Goal: Task Accomplishment & Management: Manage account settings

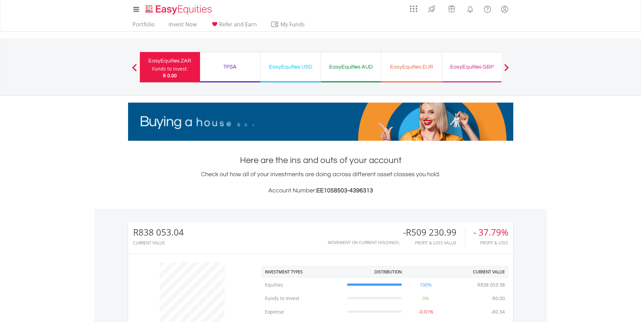
scroll to position [65, 128]
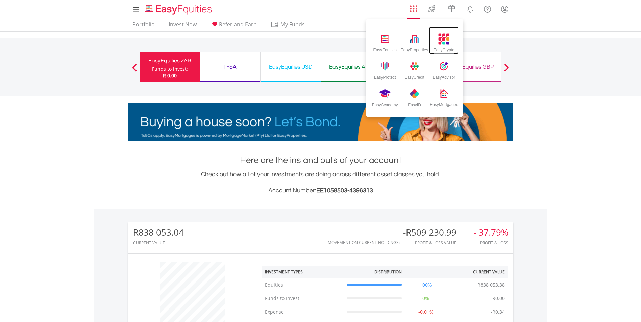
click at [444, 40] on img at bounding box center [444, 38] width 11 height 11
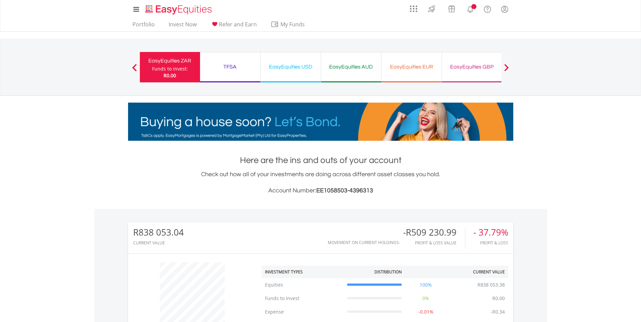
scroll to position [65, 128]
click at [640, 320] on body "My Investments Invest Now New Listings Sell My Recurring Investments Pending Or…" at bounding box center [320, 295] width 641 height 591
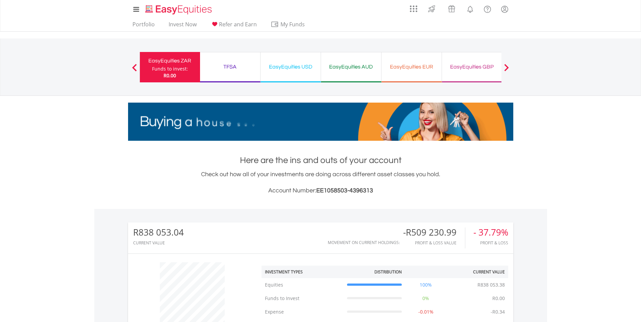
click at [640, 320] on body "My Investments Invest Now New Listings Sell My Recurring Investments Pending Or…" at bounding box center [320, 295] width 641 height 591
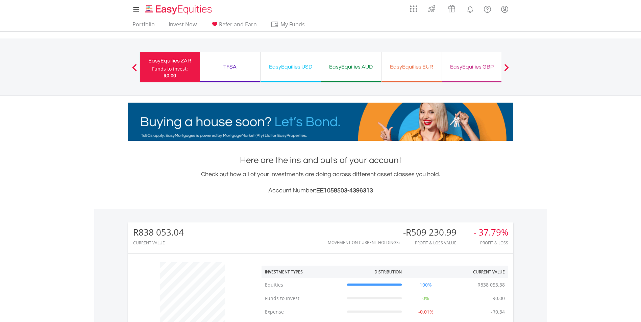
click at [640, 320] on body "My Investments Invest Now New Listings Sell My Recurring Investments Pending Or…" at bounding box center [320, 295] width 641 height 591
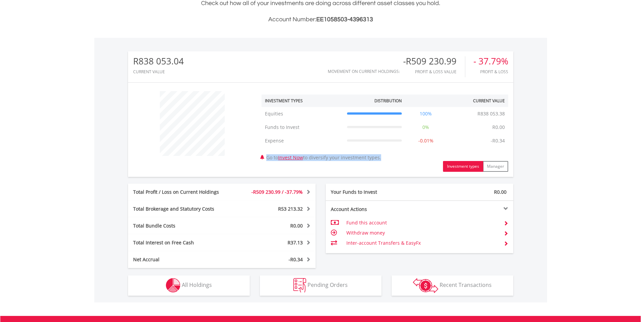
scroll to position [194, 0]
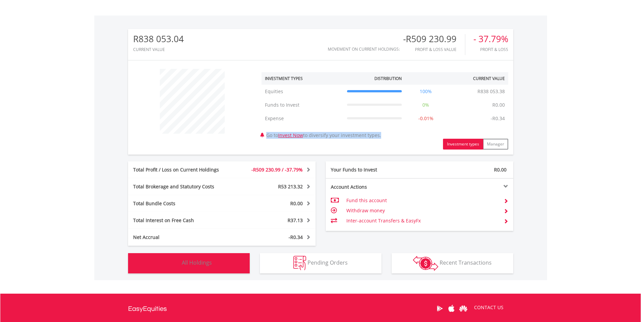
click at [193, 255] on button "Holdings All Holdings" at bounding box center [189, 263] width 122 height 20
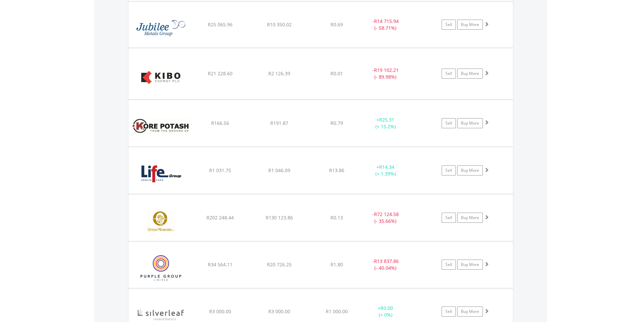
scroll to position [623, 0]
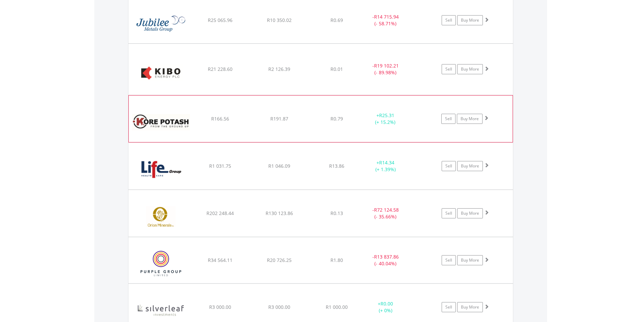
click at [488, 117] on span at bounding box center [486, 118] width 5 height 5
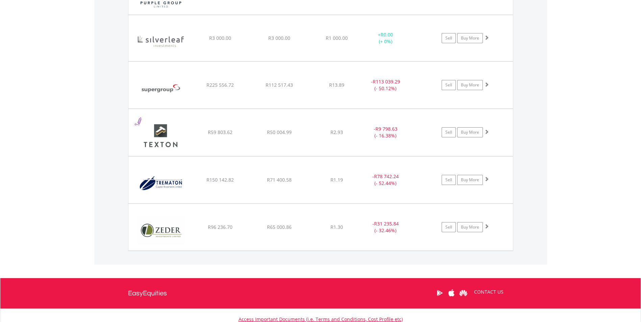
scroll to position [1033, 0]
